Goal: Information Seeking & Learning: Learn about a topic

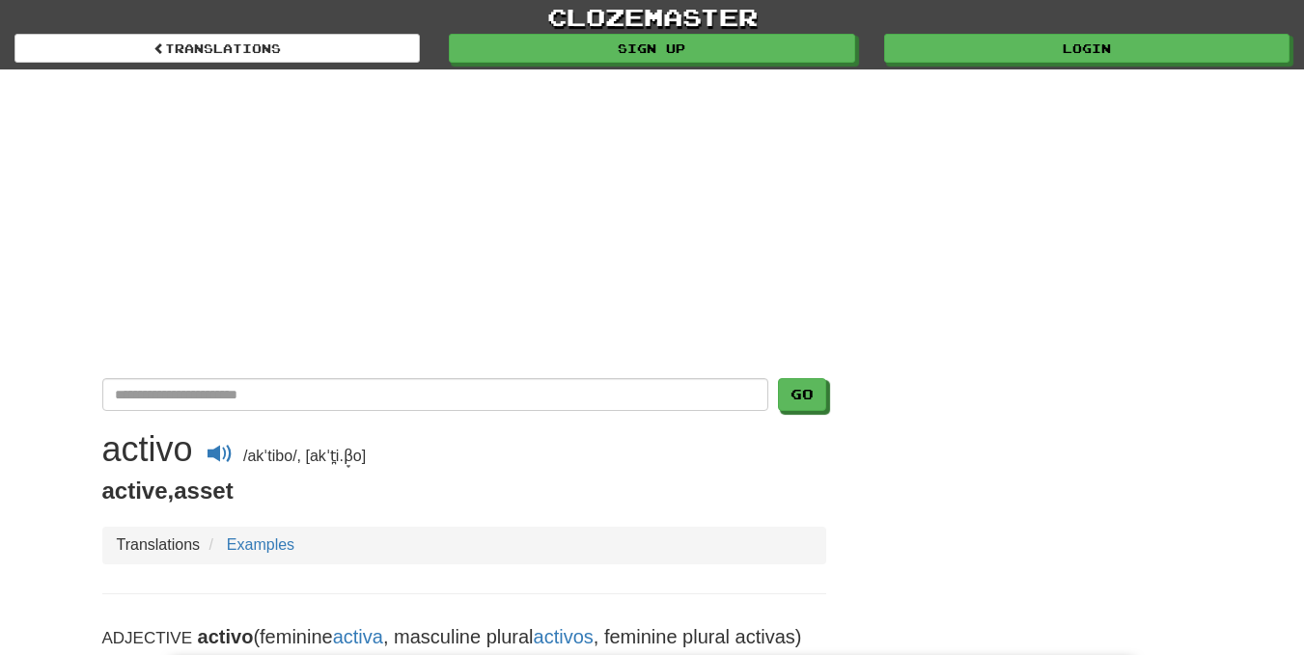
scroll to position [290, 0]
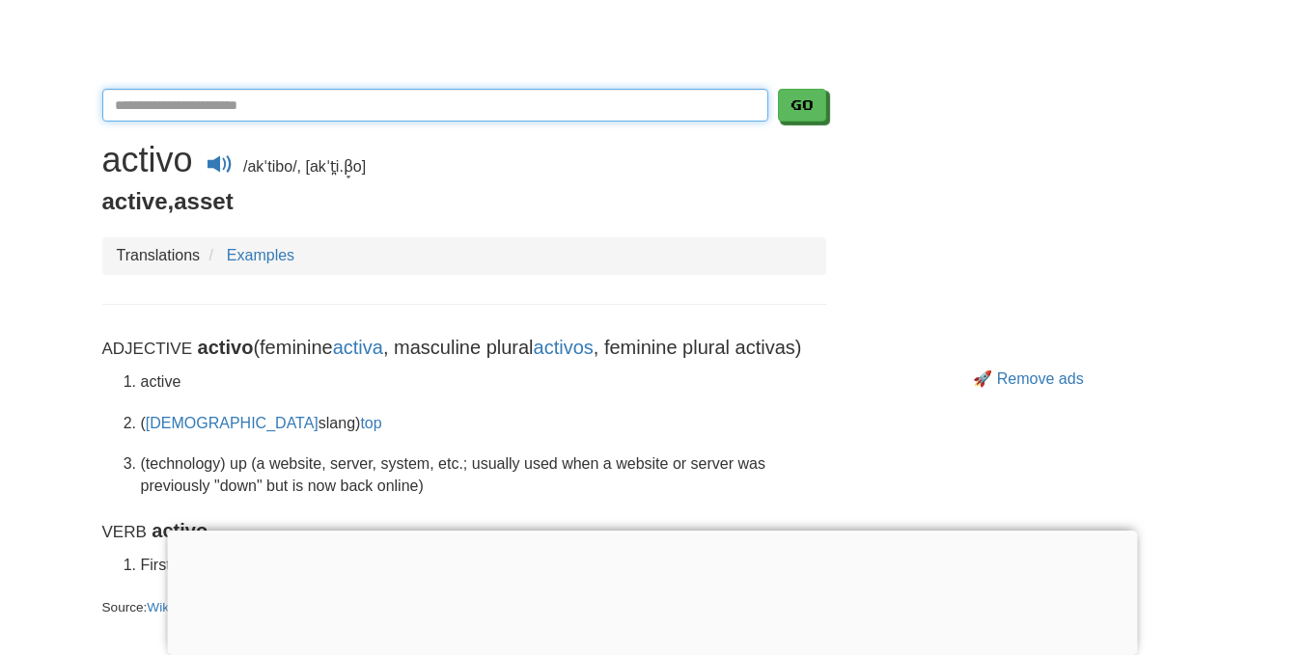
click at [254, 95] on input "Translate Spanish-English" at bounding box center [435, 105] width 666 height 33
click at [255, 94] on input "Translate Spanish-English" at bounding box center [435, 105] width 666 height 33
type input "******"
click at [778, 89] on button "Go" at bounding box center [802, 105] width 48 height 33
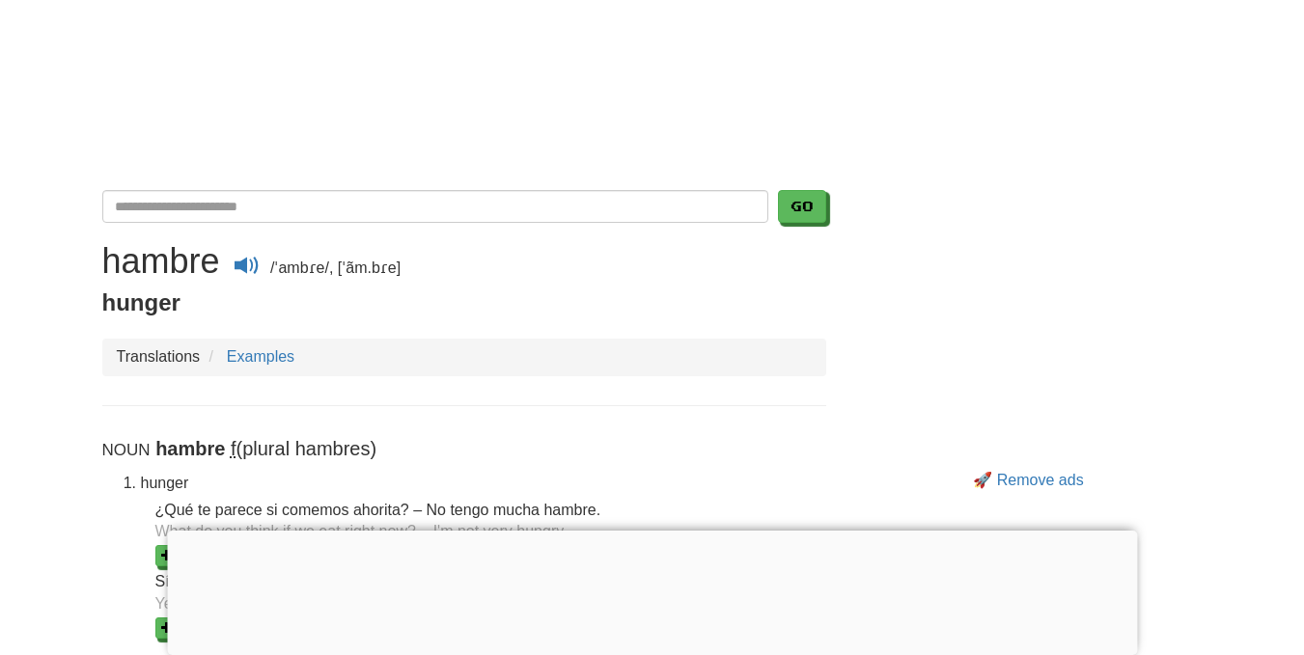
scroll to position [193, 0]
